Goal: Transaction & Acquisition: Purchase product/service

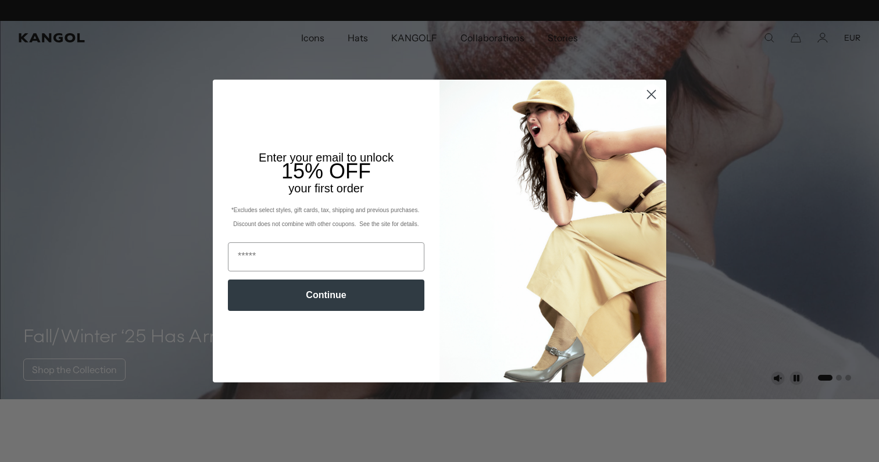
scroll to position [0, 240]
click at [310, 252] on input "Email" at bounding box center [326, 256] width 197 height 29
type input "**********"
click at [341, 303] on button "Continue" at bounding box center [326, 295] width 197 height 31
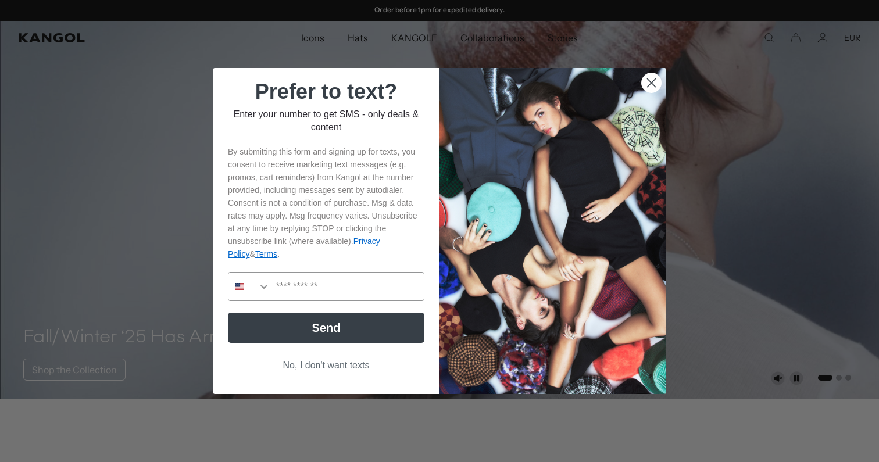
click at [655, 81] on circle "Close dialog" at bounding box center [651, 82] width 19 height 19
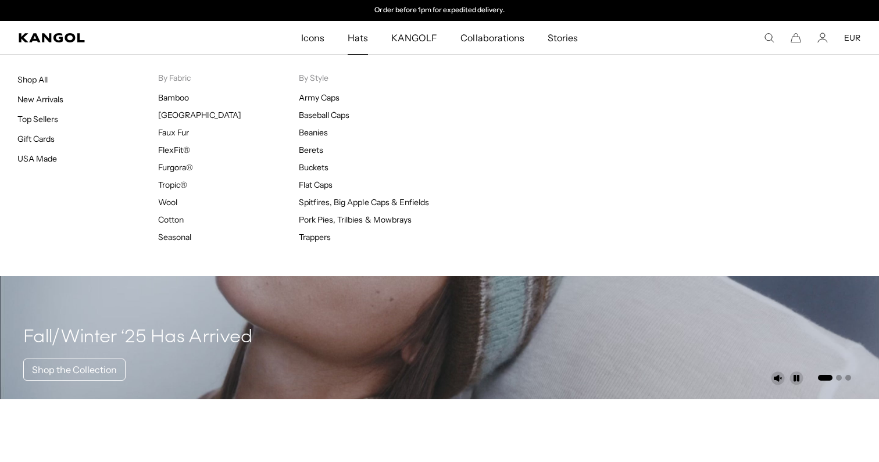
click at [355, 39] on span "Hats" at bounding box center [358, 38] width 20 height 34
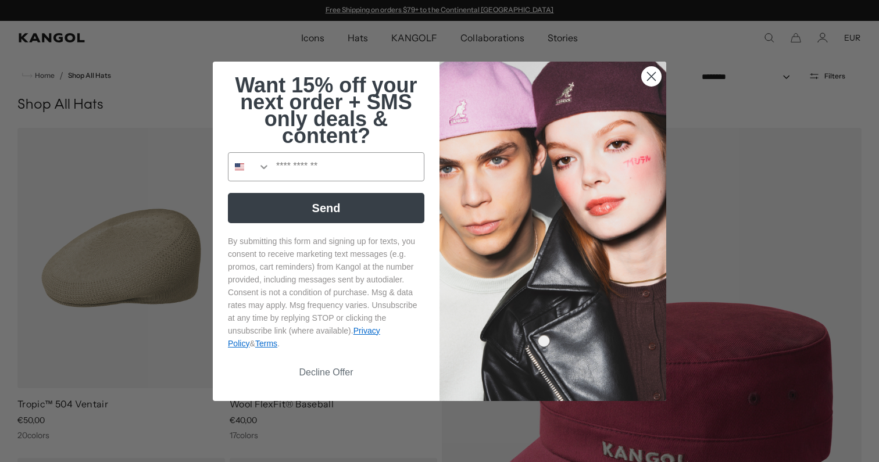
click at [652, 76] on circle "Close dialog" at bounding box center [651, 75] width 19 height 19
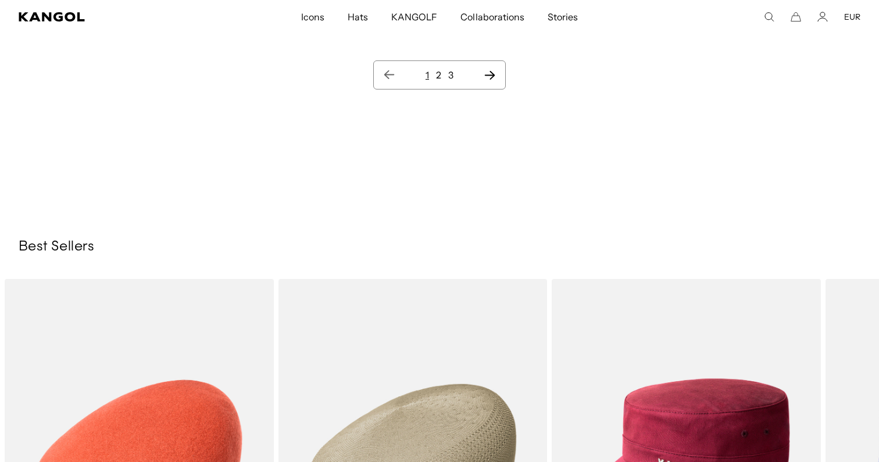
click at [490, 77] on icon "Next page" at bounding box center [490, 75] width 12 height 12
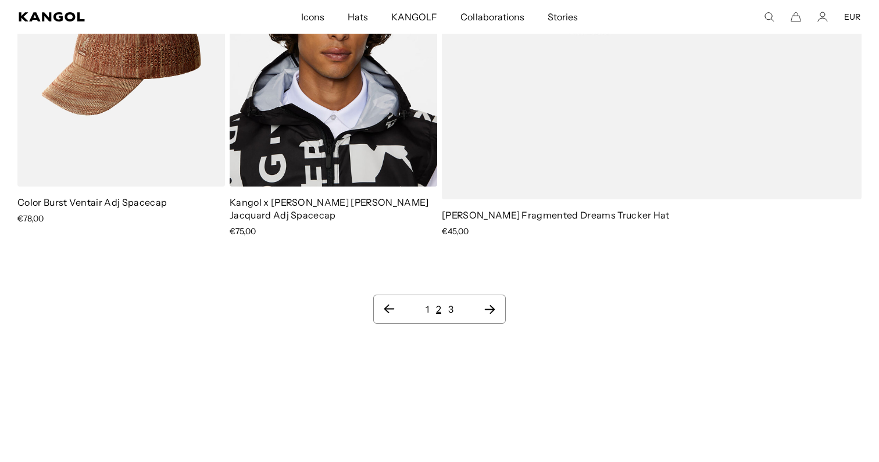
click at [768, 17] on icon "Search here" at bounding box center [769, 17] width 10 height 10
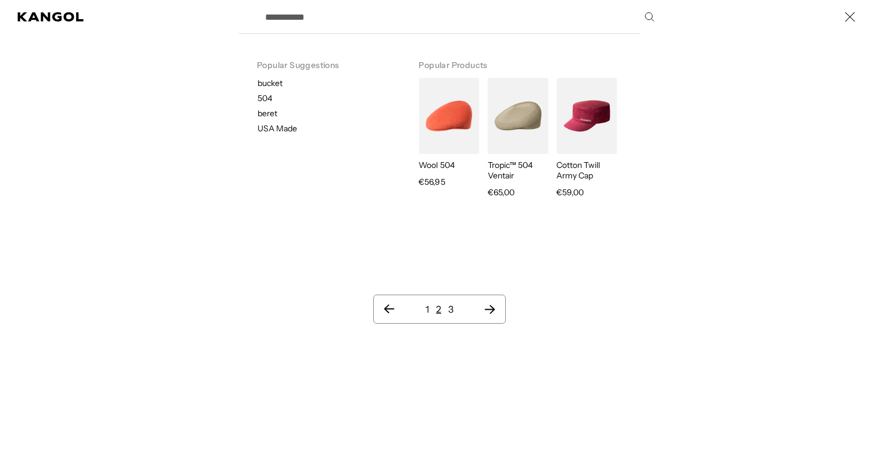
click at [365, 22] on input "Search here" at bounding box center [459, 16] width 402 height 29
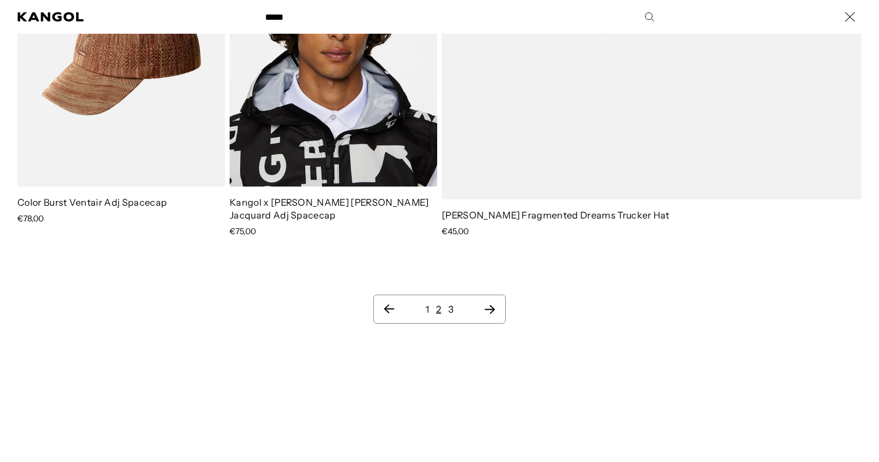
type input "*****"
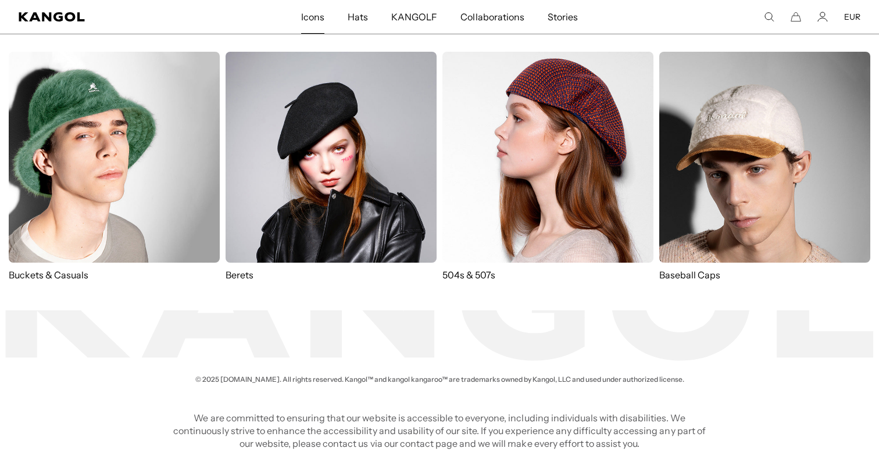
scroll to position [0, 240]
click at [520, 163] on img at bounding box center [547, 157] width 211 height 211
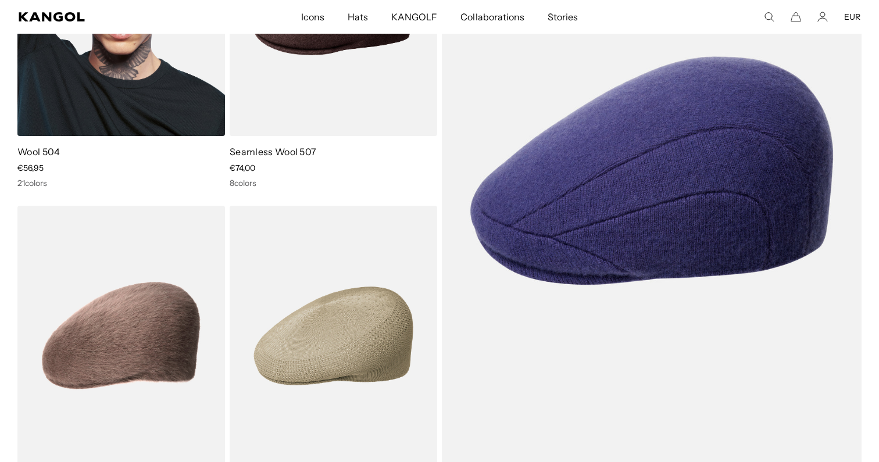
scroll to position [0, 240]
click at [165, 103] on img at bounding box center [121, 6] width 208 height 260
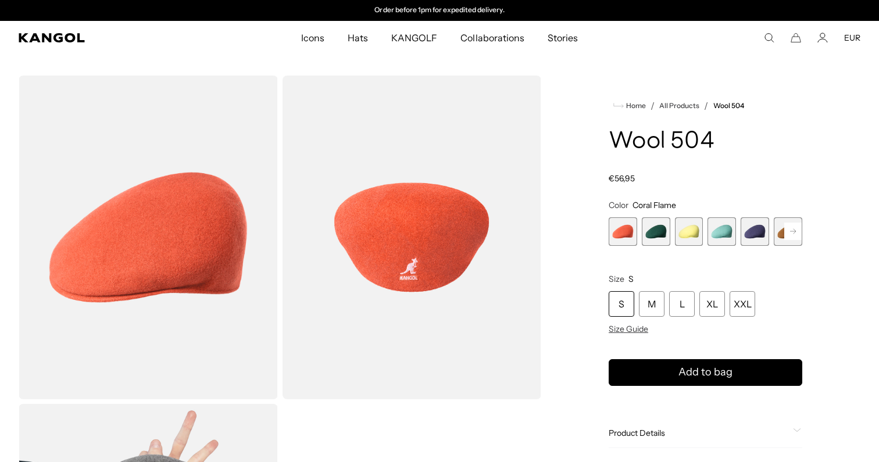
click at [794, 231] on icon at bounding box center [793, 231] width 6 height 5
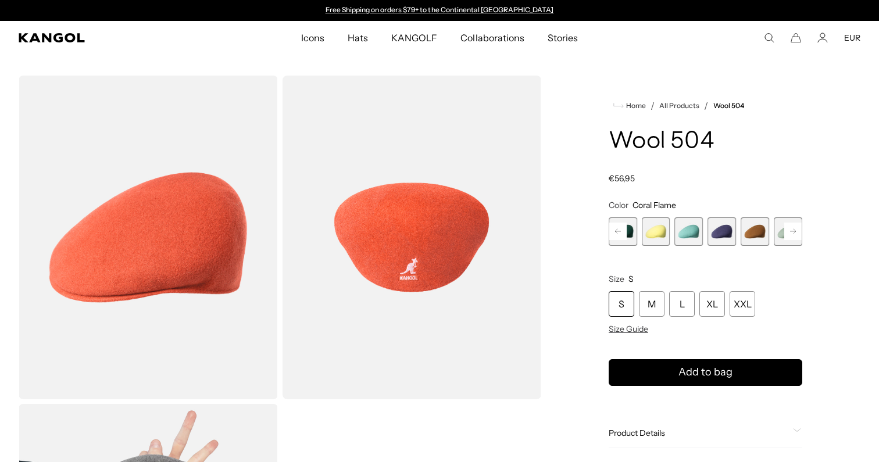
click at [794, 231] on icon at bounding box center [793, 231] width 6 height 5
click at [760, 234] on span "9 of 21" at bounding box center [755, 231] width 28 height 28
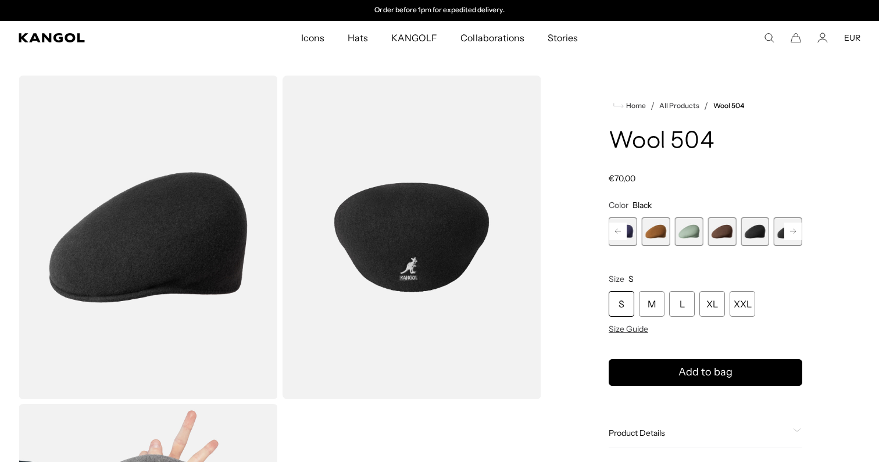
scroll to position [12, 0]
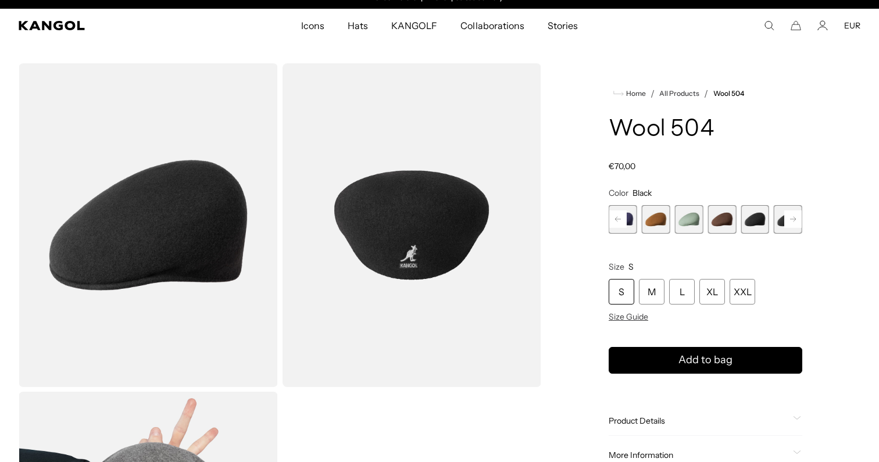
click at [794, 213] on rect at bounding box center [792, 218] width 17 height 17
click at [748, 220] on span "10 of 21" at bounding box center [755, 219] width 28 height 28
click at [727, 219] on span "9 of 21" at bounding box center [722, 219] width 28 height 28
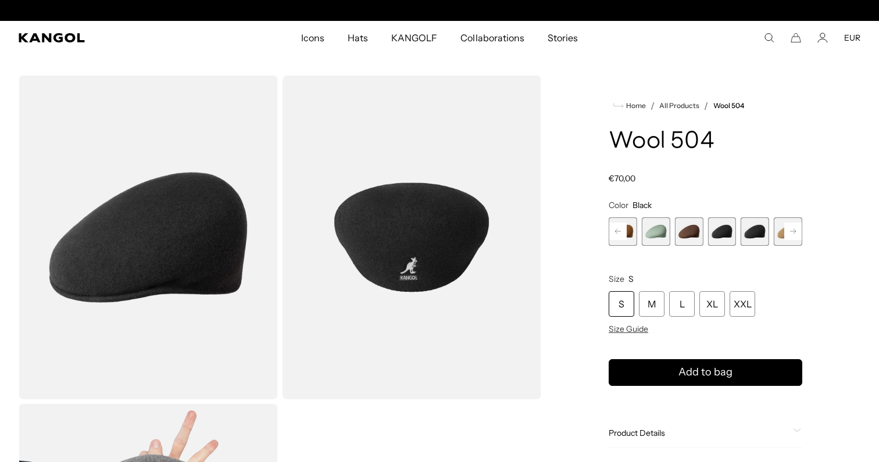
scroll to position [0, 240]
click at [795, 234] on rect at bounding box center [792, 231] width 17 height 17
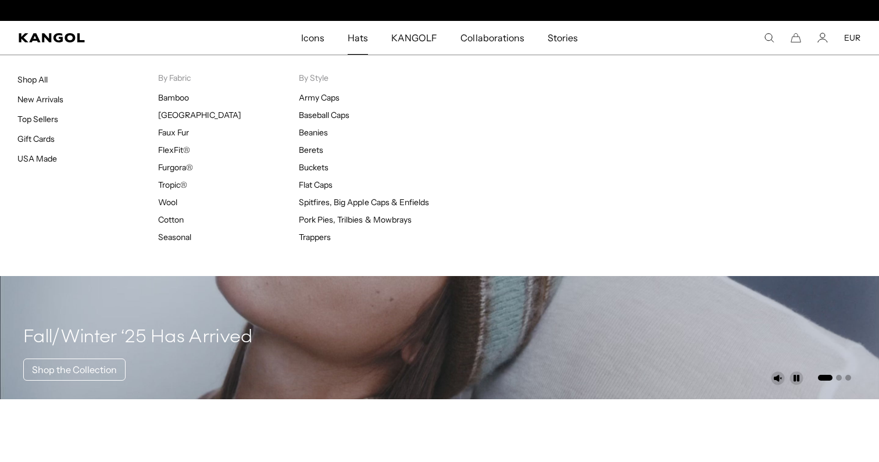
scroll to position [0, 240]
click at [358, 29] on span "Hats" at bounding box center [358, 38] width 20 height 34
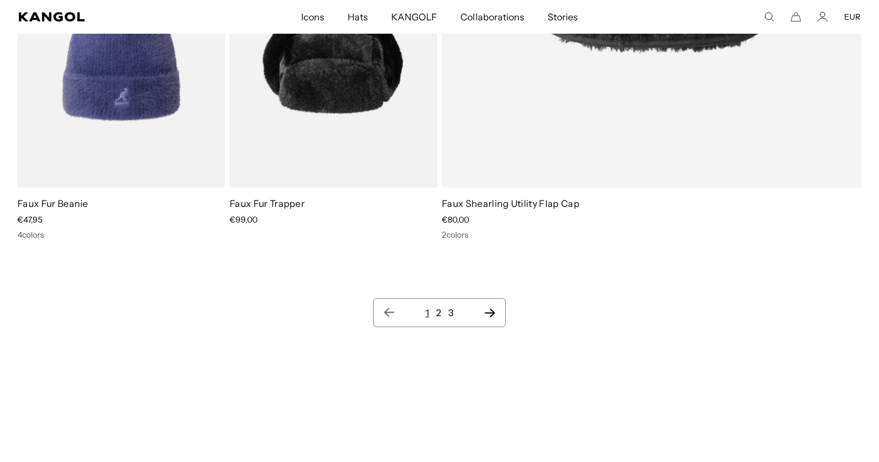
click at [493, 310] on icon "Next page" at bounding box center [490, 313] width 12 height 12
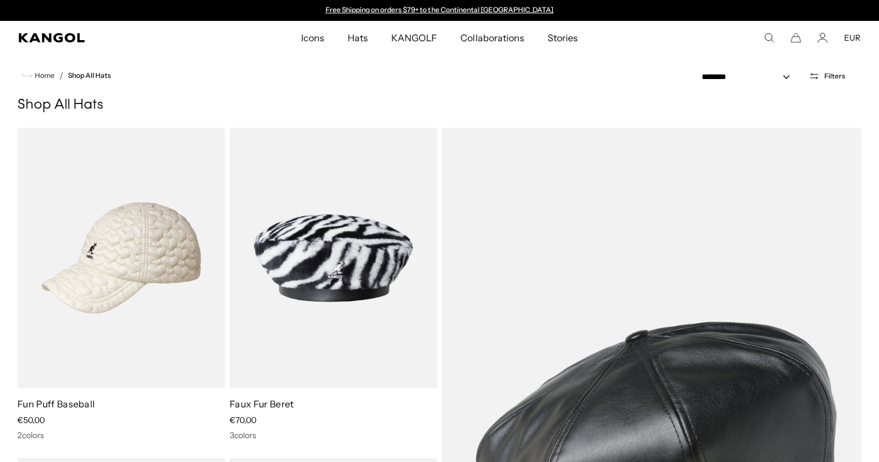
scroll to position [0, 240]
click at [769, 36] on icon "Search here" at bounding box center [769, 38] width 10 height 10
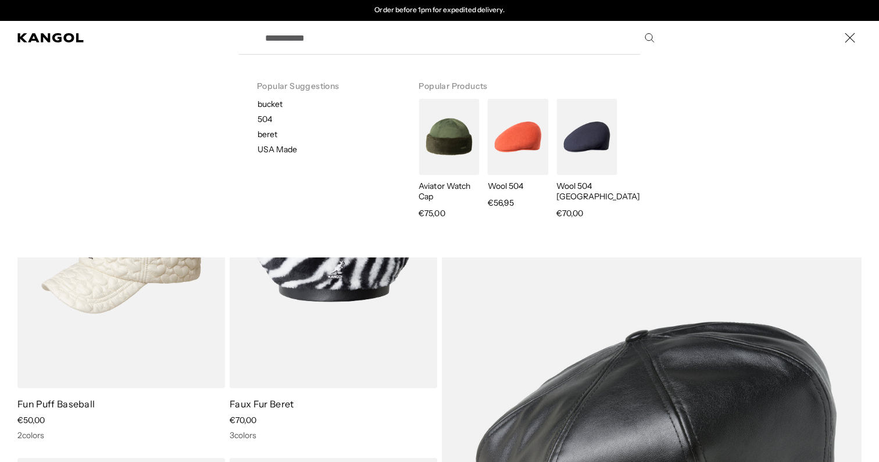
paste input "**********"
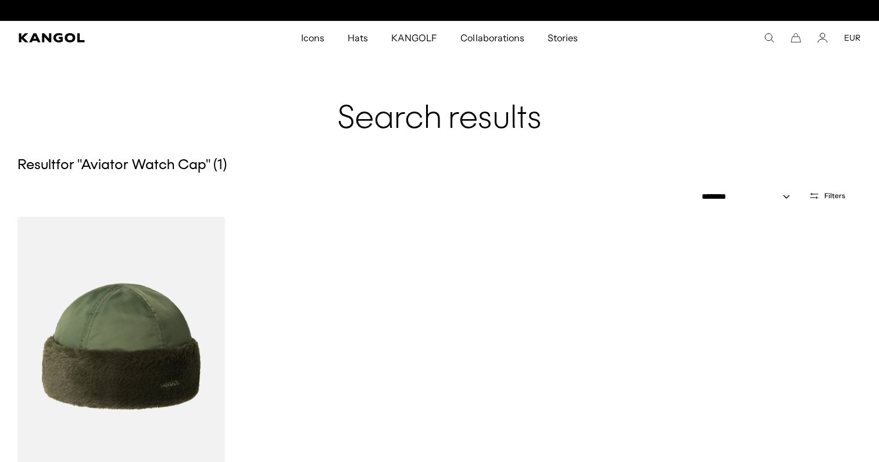
click at [765, 40] on icon "Search here" at bounding box center [769, 38] width 10 height 10
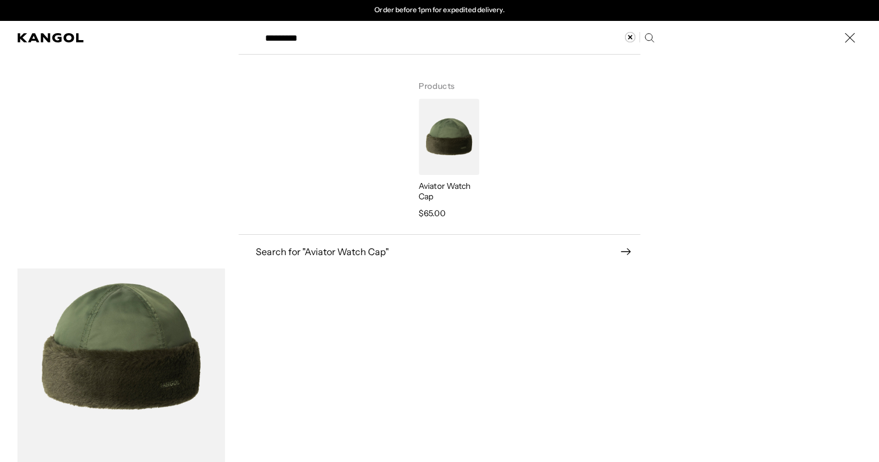
type input "*********"
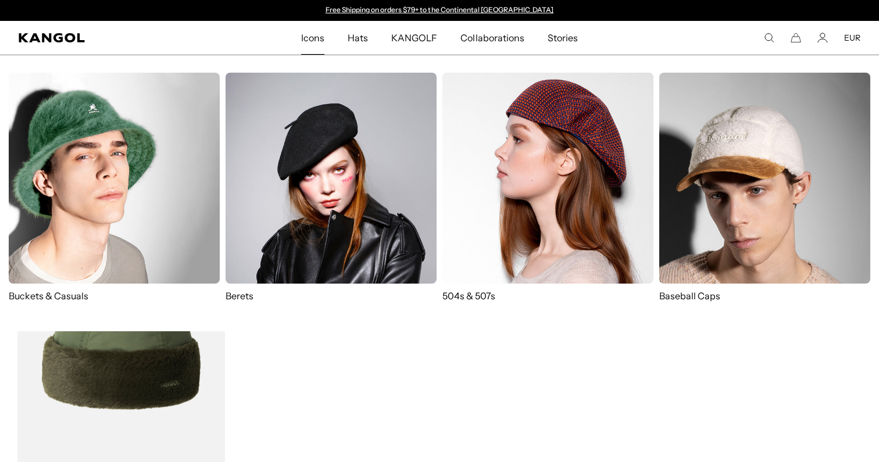
click at [320, 35] on span "Icons" at bounding box center [312, 38] width 23 height 34
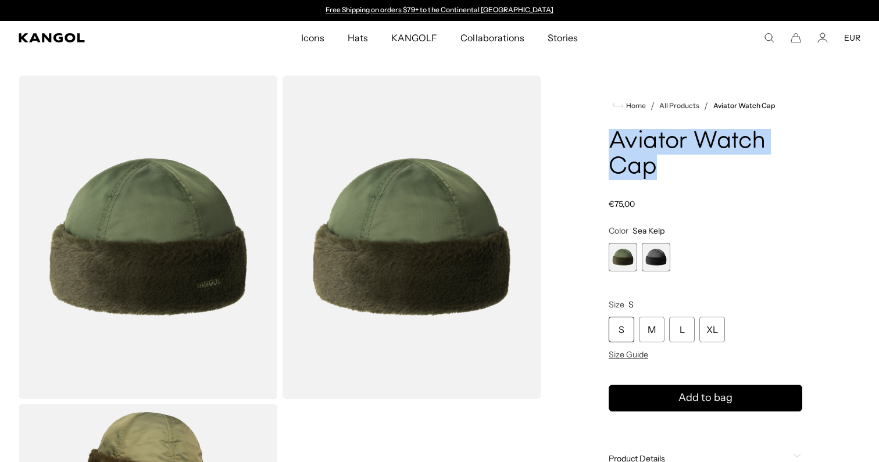
drag, startPoint x: 674, startPoint y: 175, endPoint x: 607, endPoint y: 140, distance: 75.4
click at [607, 140] on div "Home / All Products / Aviator Watch Cap Aviator Watch Cap Regular price €75,00 …" at bounding box center [706, 402] width 310 height 652
copy h1 "Aviator Watch Cap"
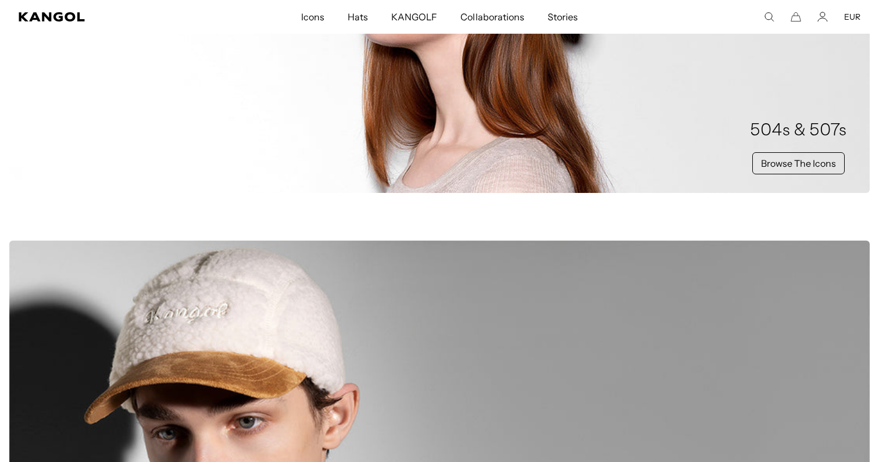
scroll to position [0, 240]
click at [809, 166] on link "Browse The Icons" at bounding box center [798, 163] width 92 height 22
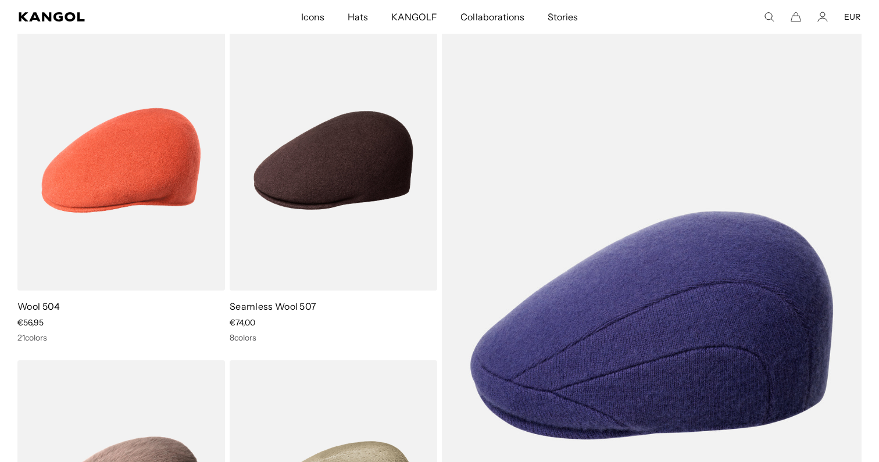
scroll to position [0, 240]
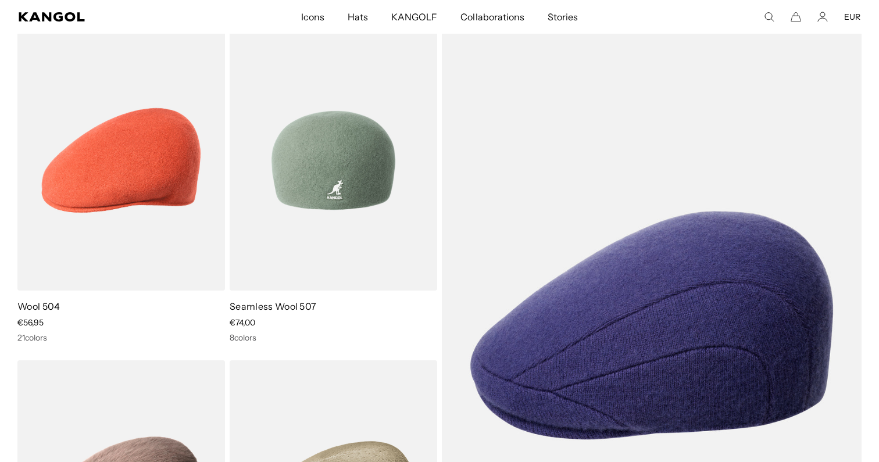
click at [328, 215] on img at bounding box center [334, 160] width 208 height 260
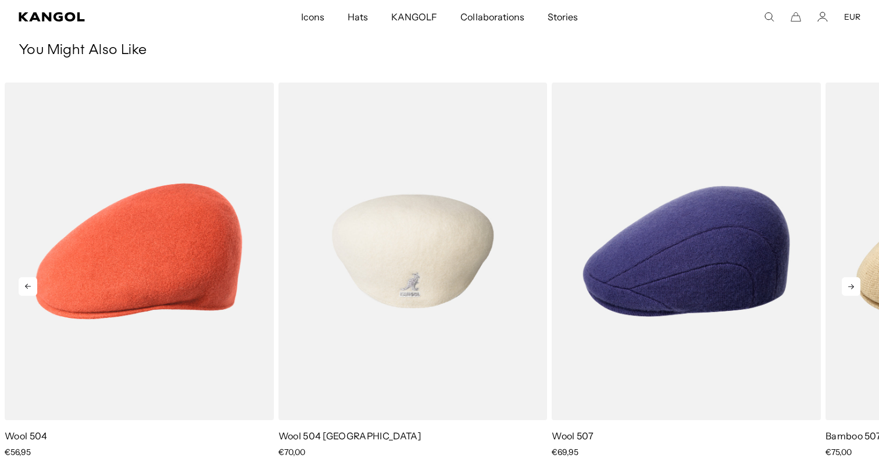
scroll to position [0, 240]
click at [424, 341] on img "2 of 5" at bounding box center [413, 252] width 269 height 338
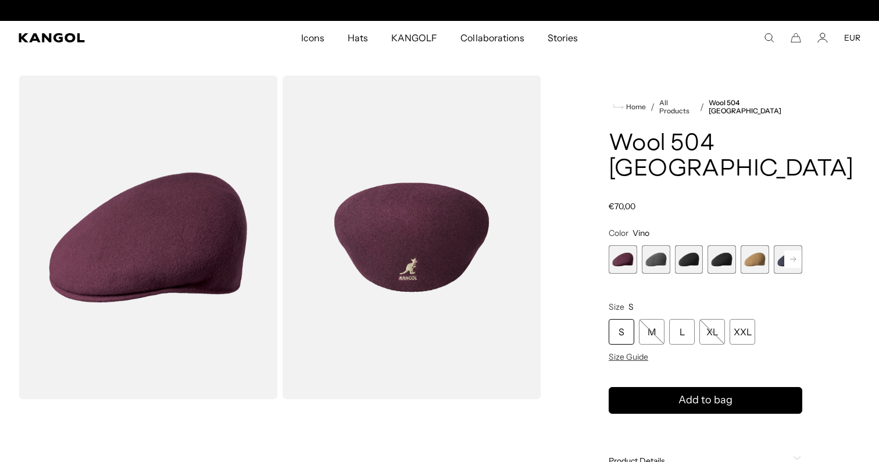
scroll to position [0, 240]
click at [712, 245] on span "4 of 12" at bounding box center [722, 259] width 28 height 28
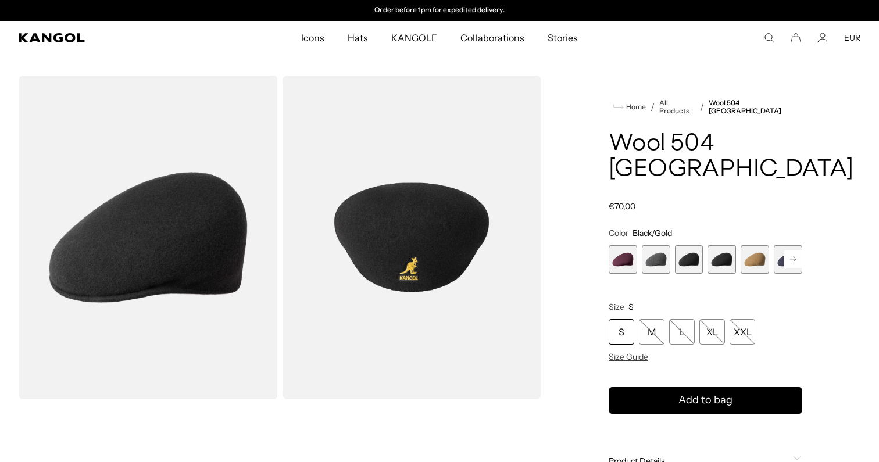
click at [697, 245] on span "3 of 12" at bounding box center [689, 259] width 28 height 28
